Goal: Information Seeking & Learning: Learn about a topic

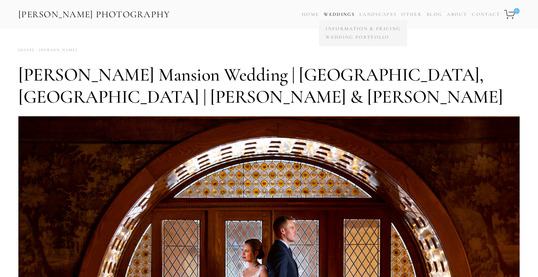
click at [347, 13] on link "Weddings" at bounding box center [339, 14] width 31 height 6
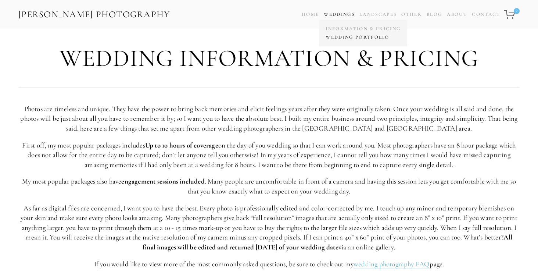
click at [352, 36] on link "Wedding Portfolio" at bounding box center [363, 37] width 79 height 8
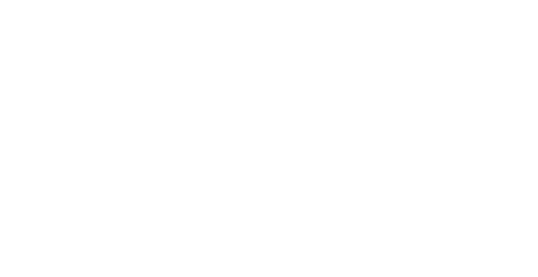
scroll to position [10765, 0]
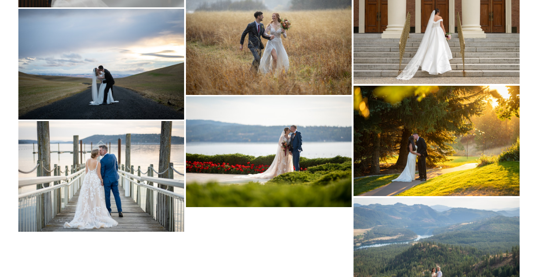
click at [138, 168] on img at bounding box center [101, 176] width 166 height 111
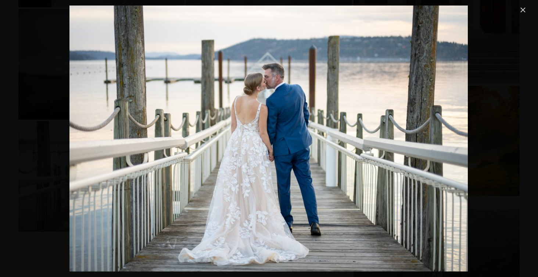
click at [138, 168] on img "Gallery" at bounding box center [268, 139] width 399 height 266
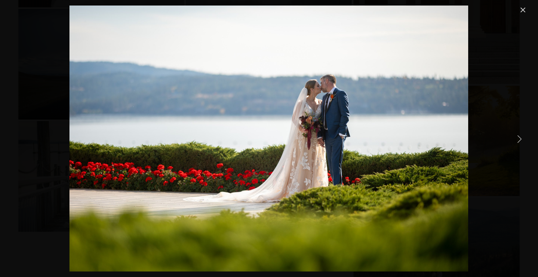
click at [519, 140] on link "Next Item" at bounding box center [519, 139] width 16 height 16
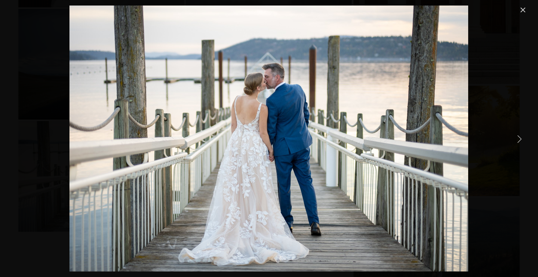
click at [519, 140] on link "Next Item" at bounding box center [519, 139] width 16 height 16
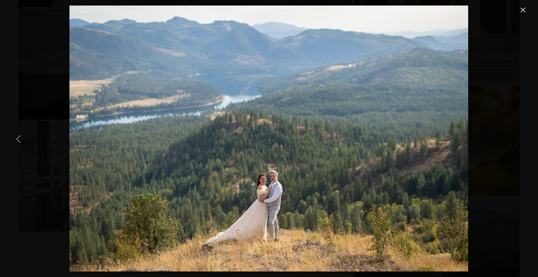
click at [20, 141] on link "Previous Item" at bounding box center [19, 139] width 16 height 16
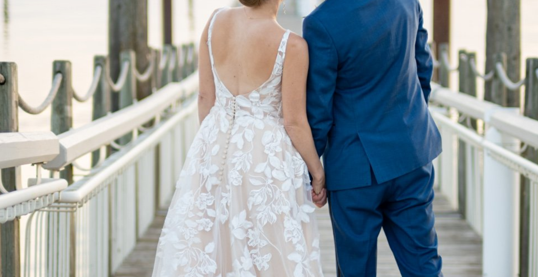
scroll to position [10766, 0]
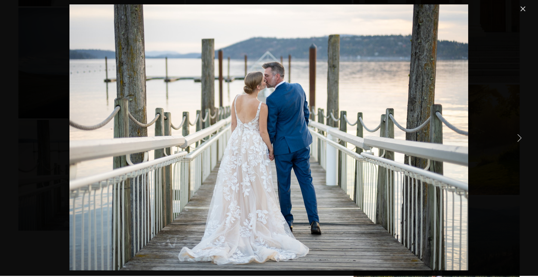
click at [526, 5] on link "Close" at bounding box center [523, 8] width 9 height 9
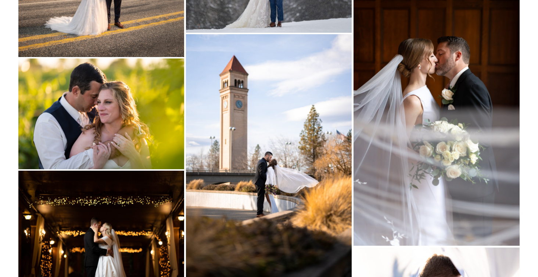
scroll to position [9121, 0]
click at [450, 162] on img at bounding box center [437, 121] width 166 height 249
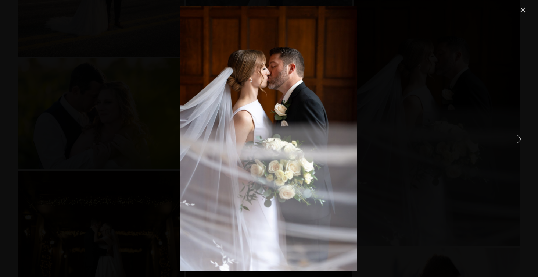
click at [445, 161] on div "Gallery" at bounding box center [269, 139] width 517 height 266
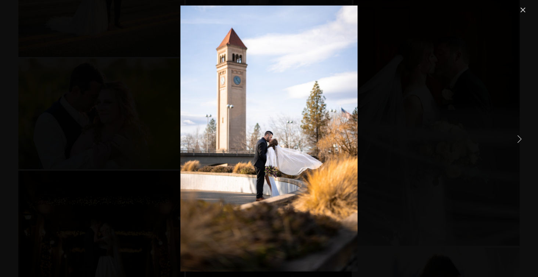
click at [519, 143] on link "Next Item" at bounding box center [519, 139] width 16 height 16
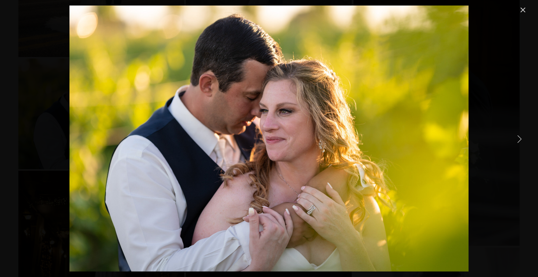
click at [520, 140] on link "Next Item" at bounding box center [519, 139] width 16 height 16
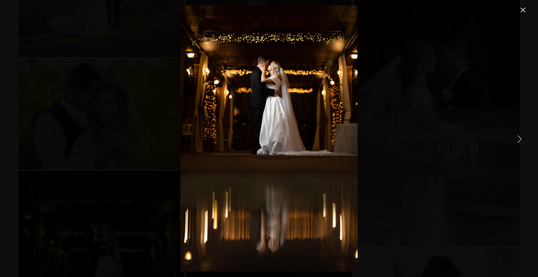
click at [520, 140] on link "Next Item" at bounding box center [519, 139] width 16 height 16
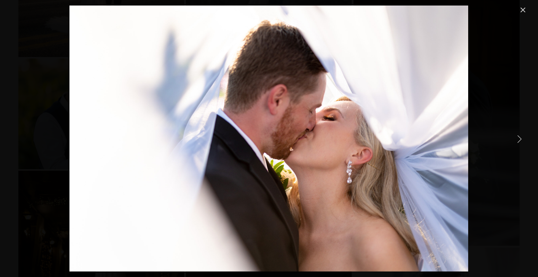
click at [520, 140] on link "Next Item" at bounding box center [519, 139] width 16 height 16
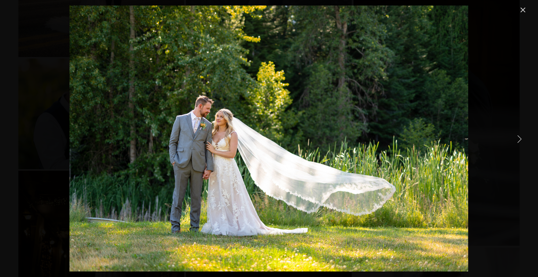
click at [519, 13] on link "Close" at bounding box center [523, 10] width 9 height 9
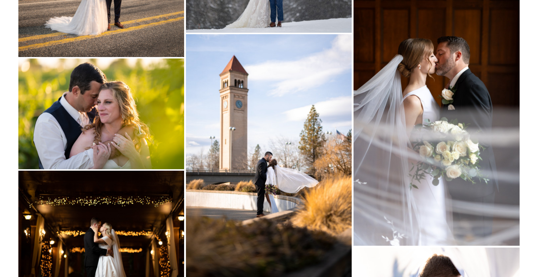
click at [446, 136] on img at bounding box center [437, 121] width 166 height 249
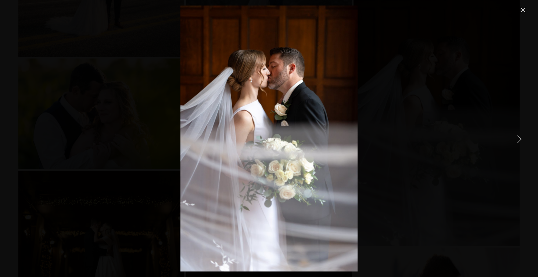
click at [519, 10] on link "Close" at bounding box center [523, 10] width 9 height 9
